Goal: Task Accomplishment & Management: Use online tool/utility

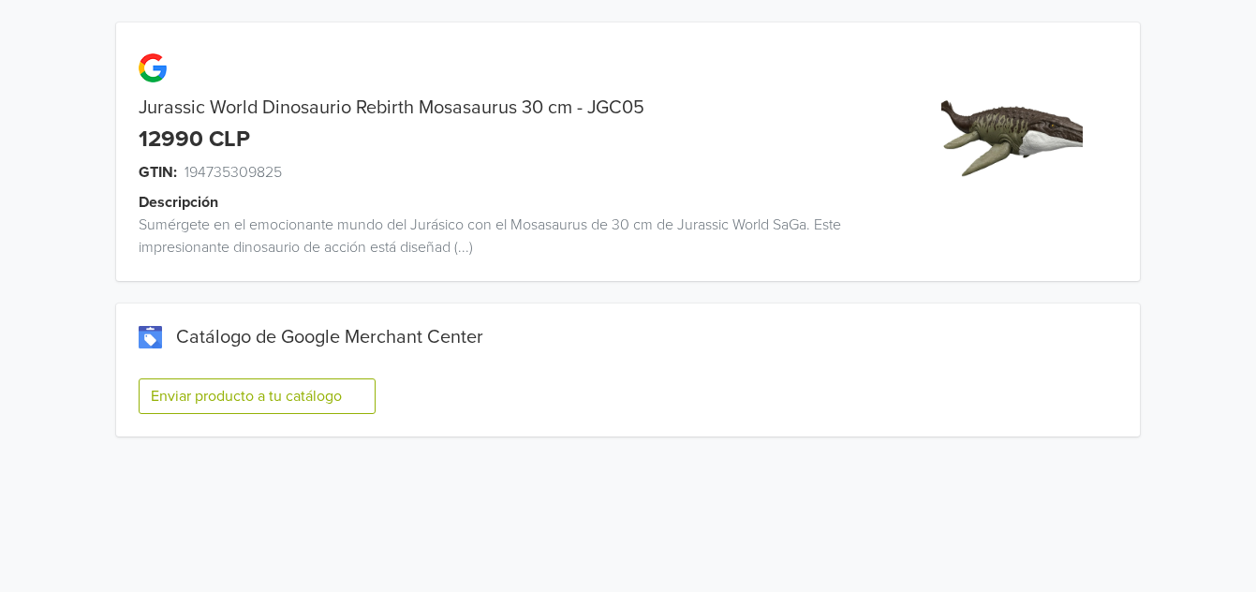
click at [229, 386] on button "Enviar producto a tu catálogo" at bounding box center [257, 396] width 237 height 36
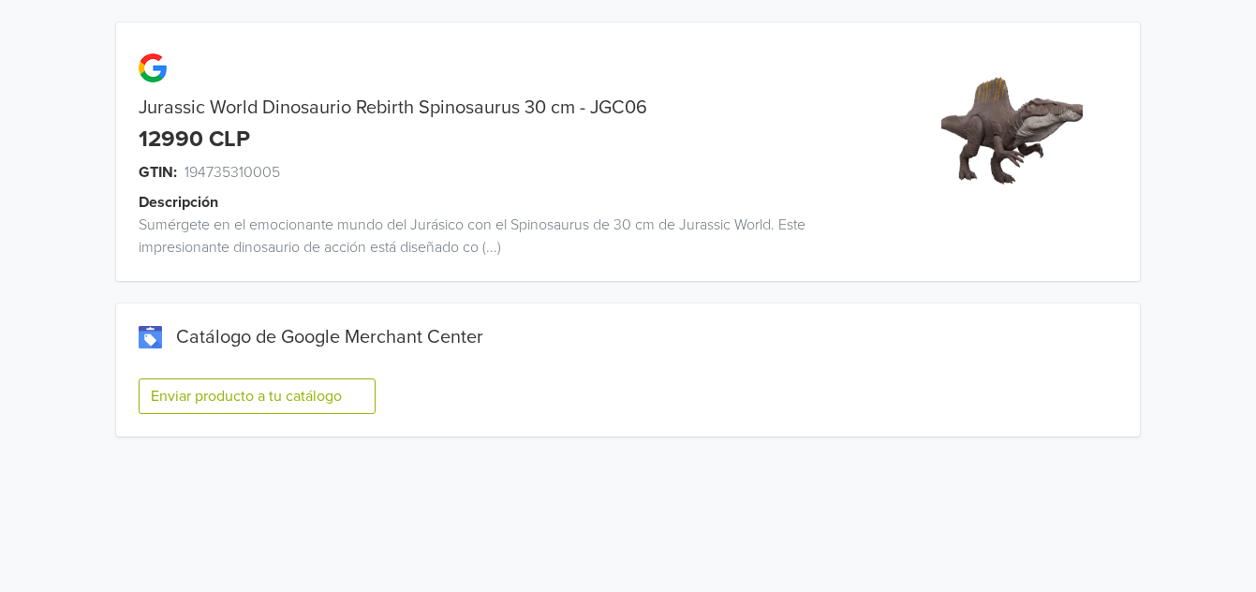
click at [287, 381] on button "Enviar producto a tu catálogo" at bounding box center [257, 396] width 237 height 36
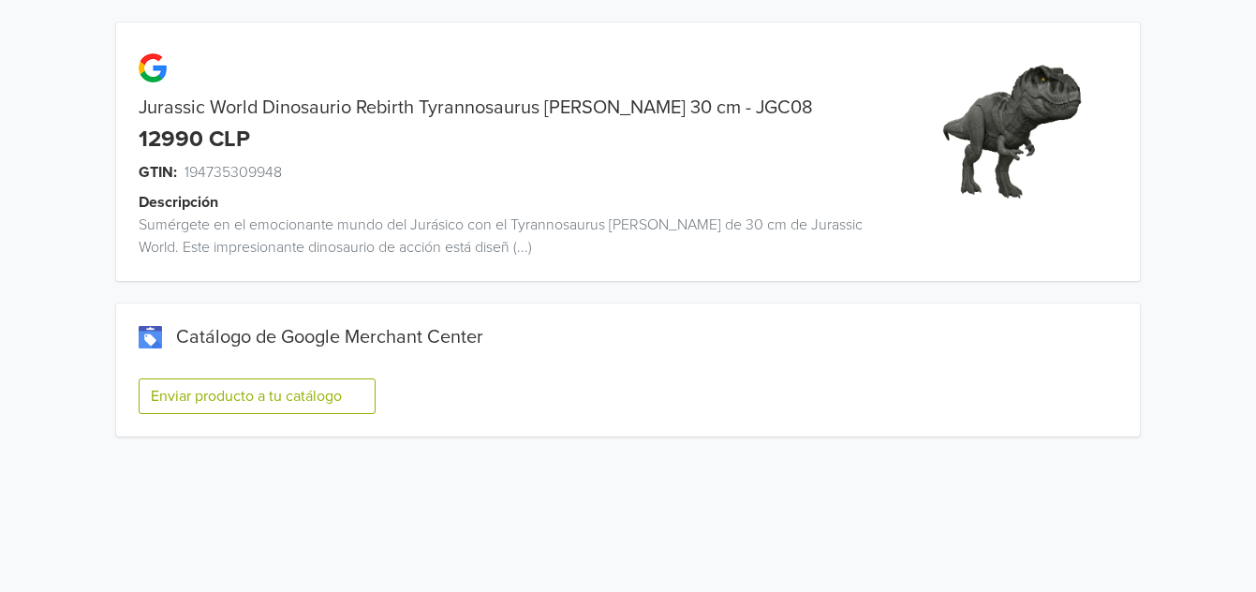
click at [322, 381] on button "Enviar producto a tu catálogo" at bounding box center [257, 396] width 237 height 36
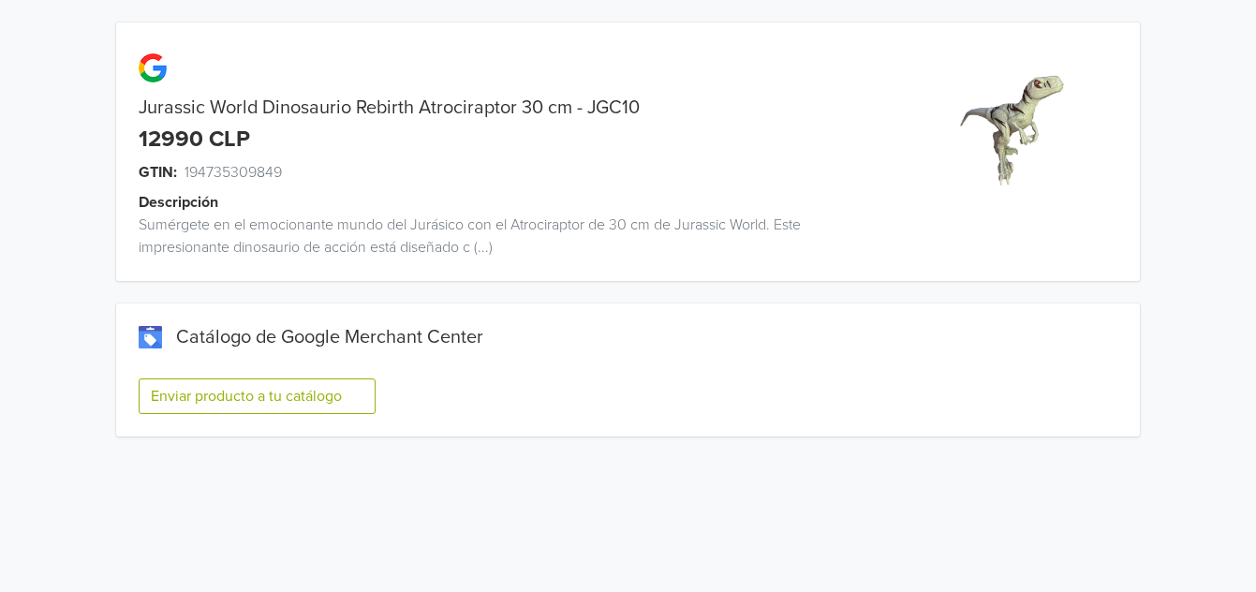
click at [229, 393] on button "Enviar producto a tu catálogo" at bounding box center [257, 396] width 237 height 36
